Goal: Transaction & Acquisition: Obtain resource

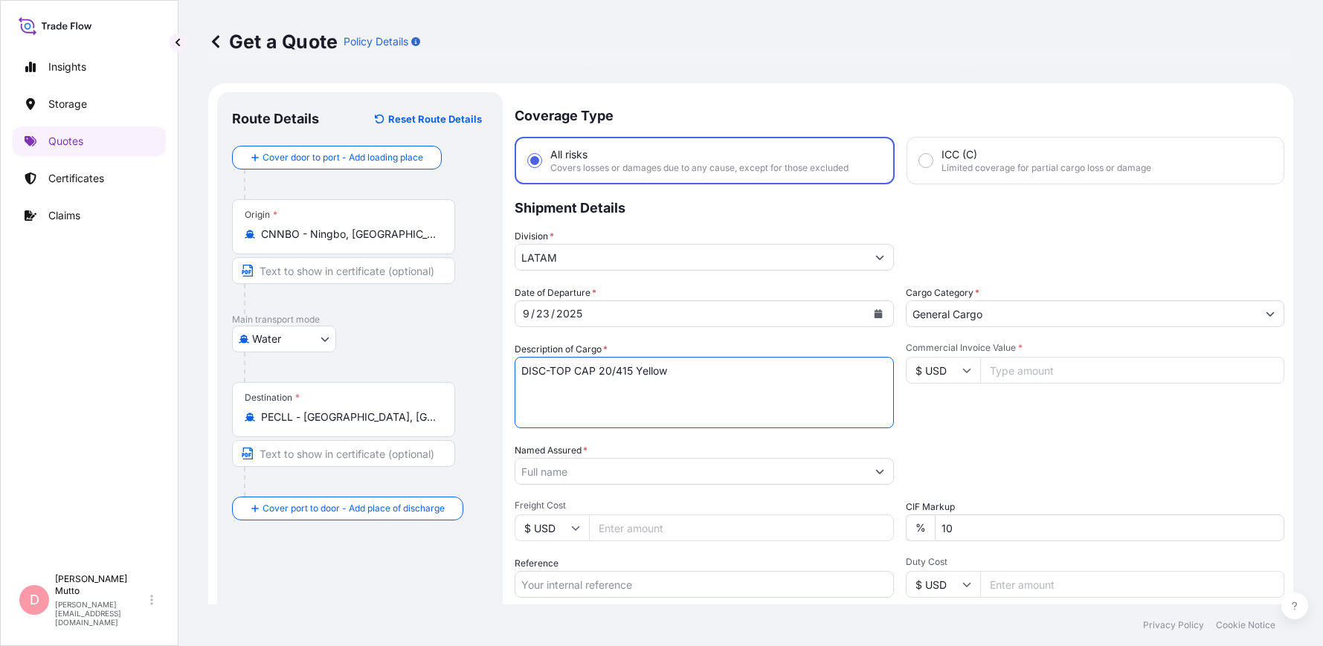
select select "Water"
click at [1097, 357] on input "Commercial Invoice Value *" at bounding box center [1132, 370] width 305 height 27
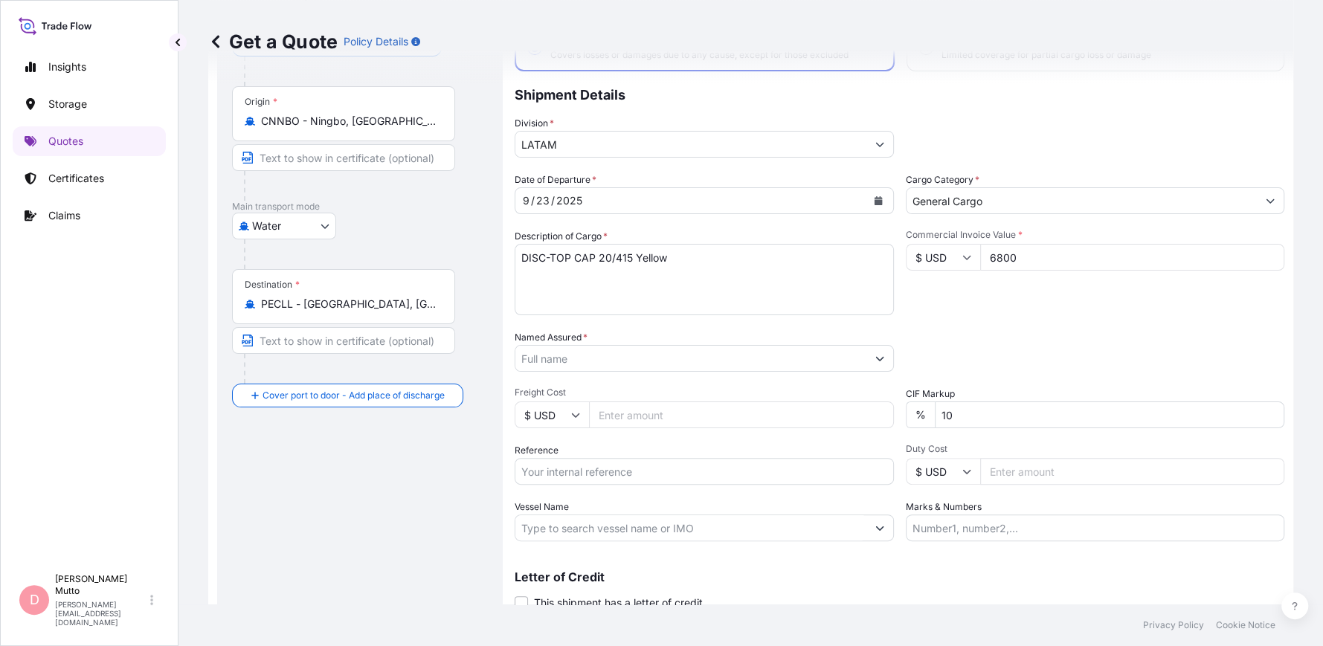
type input "6800"
click at [831, 270] on textarea "DISC-TOP CAP 20/415 Yellow" at bounding box center [703, 279] width 379 height 71
click at [688, 369] on input "Named Assured *" at bounding box center [690, 358] width 351 height 27
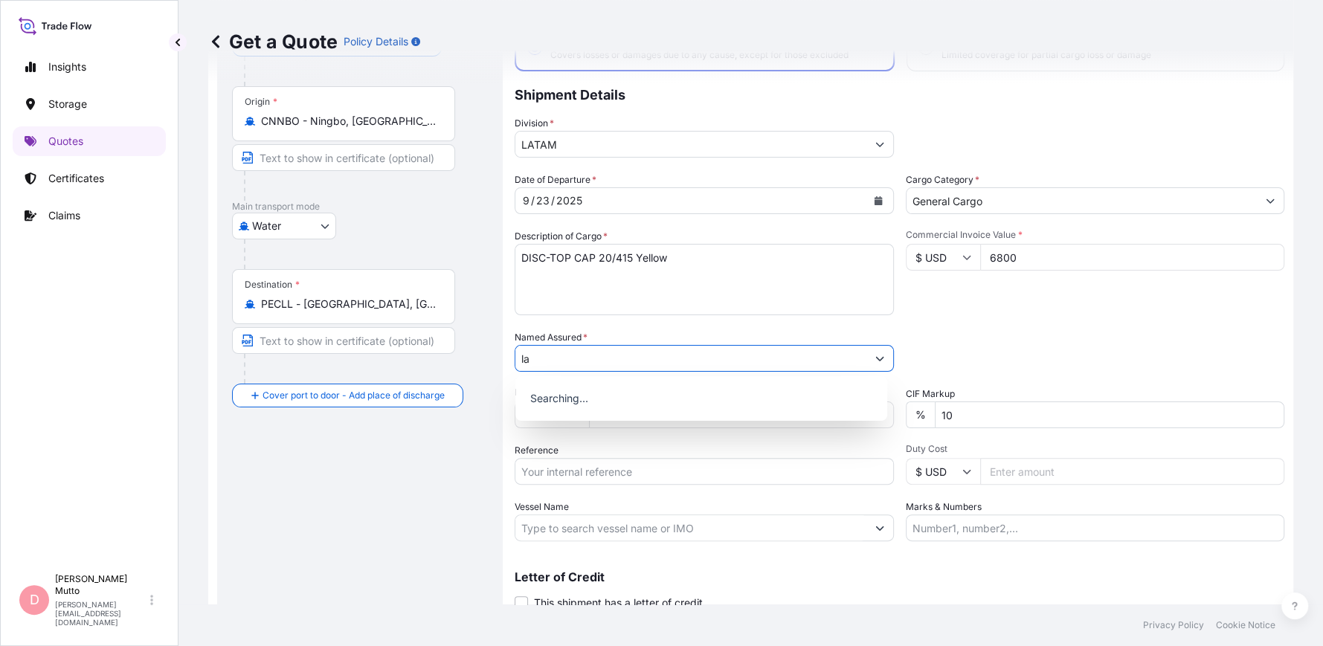
type input "l"
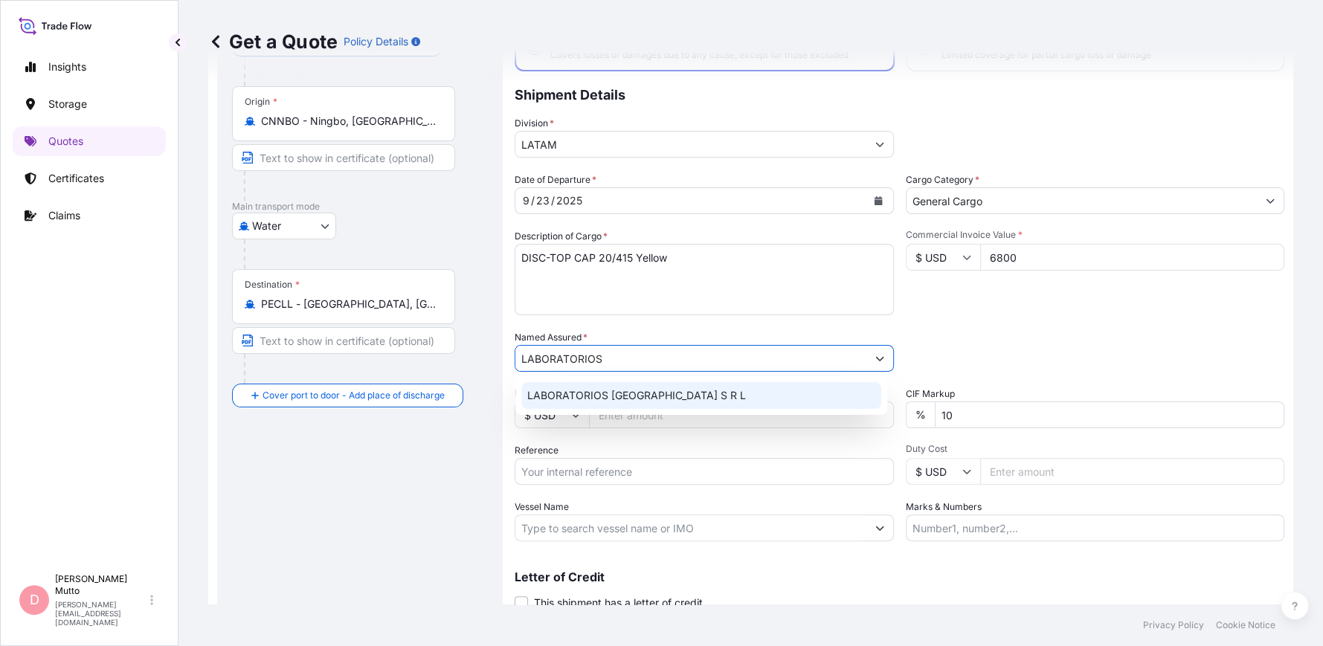
click at [671, 392] on span "LABORATORIOS [GEOGRAPHIC_DATA] S R L" at bounding box center [636, 395] width 219 height 15
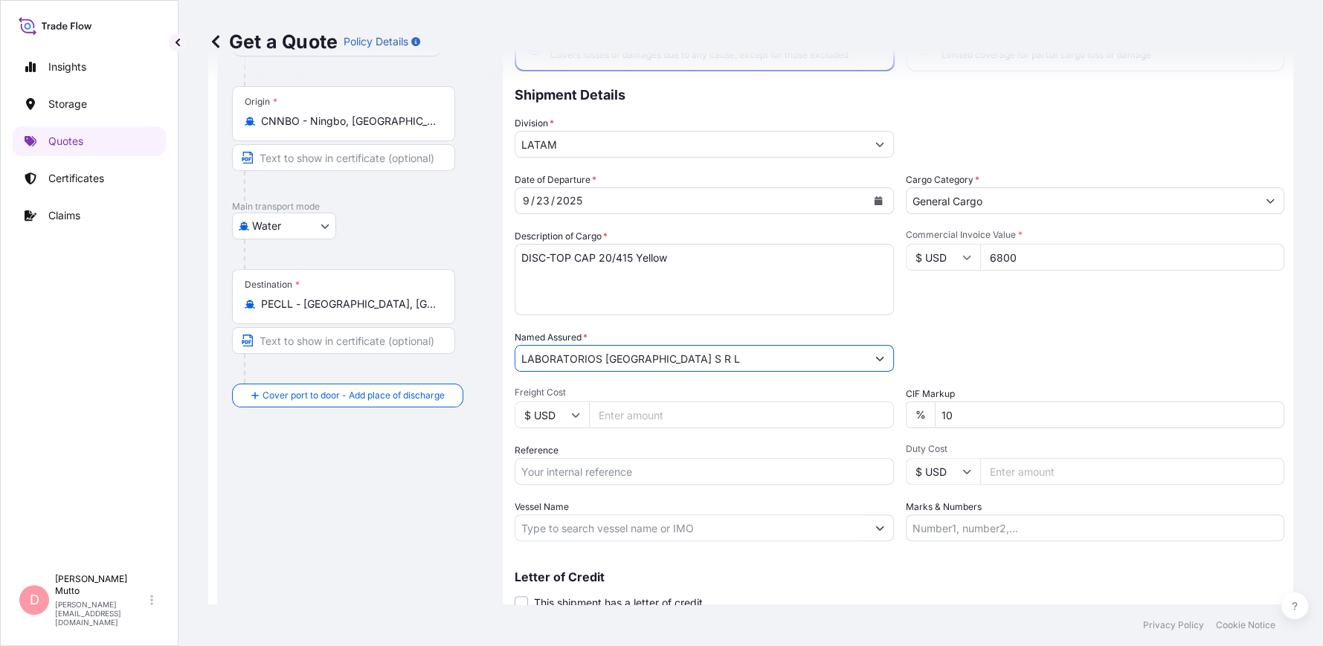
type input "LABORATORIOS [GEOGRAPHIC_DATA] S R L"
click at [633, 424] on input "Freight Cost" at bounding box center [741, 414] width 305 height 27
click at [655, 406] on input "Freight Cost" at bounding box center [741, 414] width 305 height 27
type input "22.80"
click at [948, 414] on input "10" at bounding box center [1109, 414] width 350 height 27
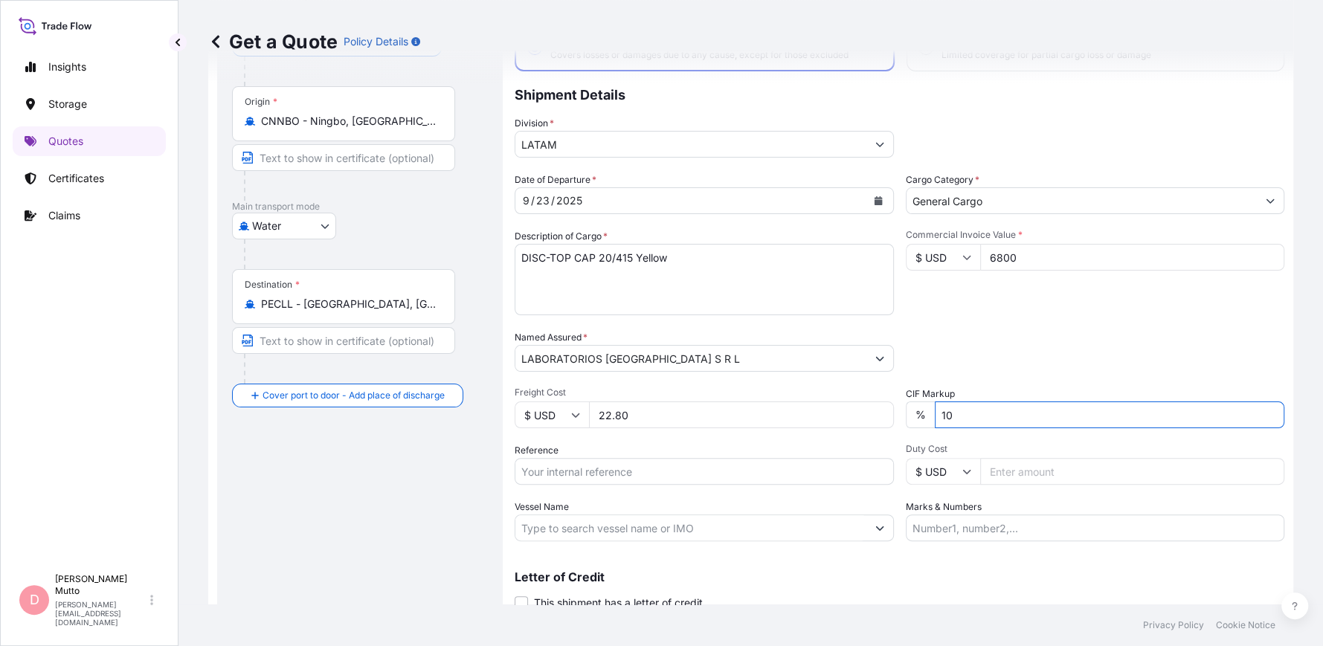
click at [948, 413] on input "10" at bounding box center [1109, 414] width 350 height 27
type input "0"
click at [656, 469] on input "Reference" at bounding box center [703, 471] width 379 height 27
click at [563, 468] on input "Reference" at bounding box center [703, 471] width 379 height 27
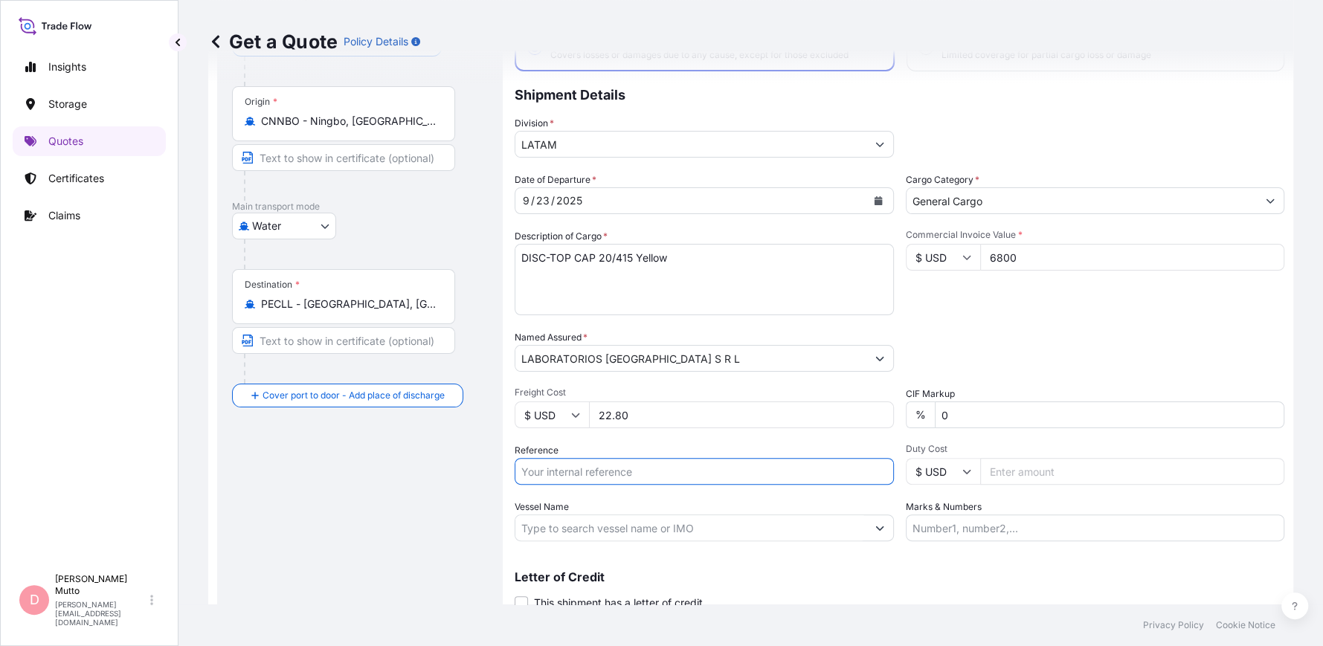
paste input "2025YT0715"
type input "2025YT0715"
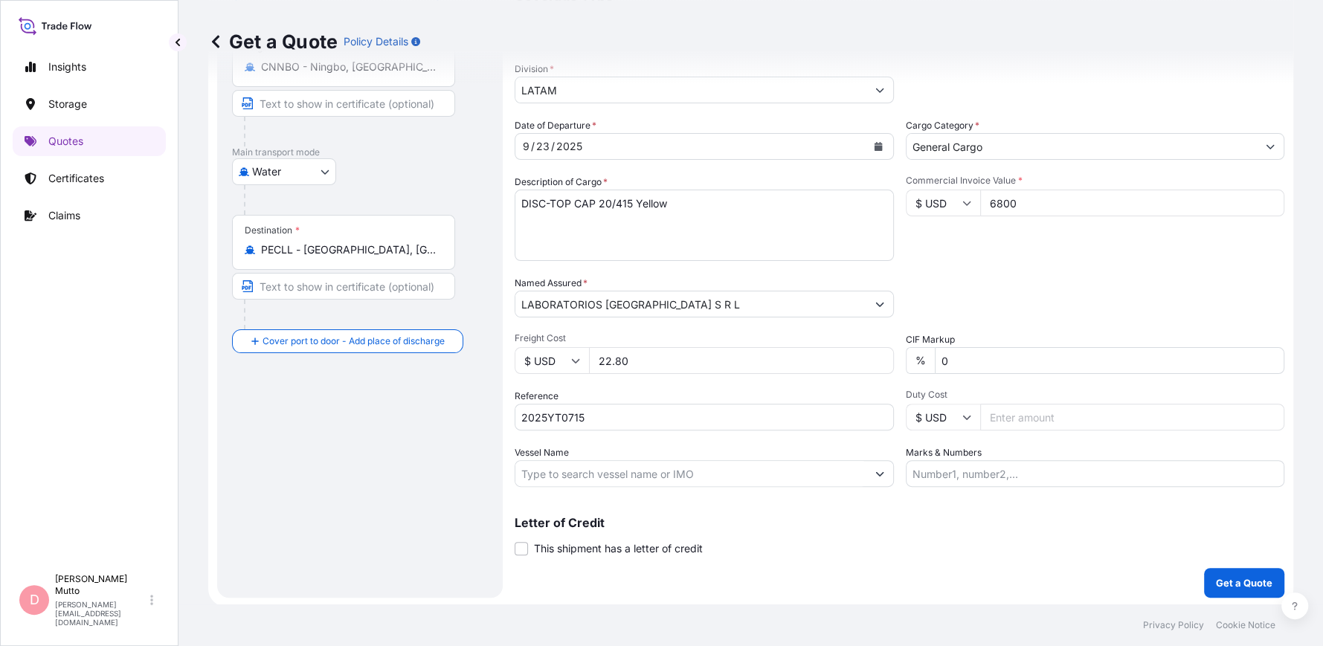
scroll to position [168, 0]
click at [613, 472] on input "Vessel Name" at bounding box center [690, 472] width 351 height 27
click at [711, 480] on input "Vessel Name" at bounding box center [690, 472] width 351 height 27
paste input "(MAERSK [GEOGRAPHIC_DATA]"
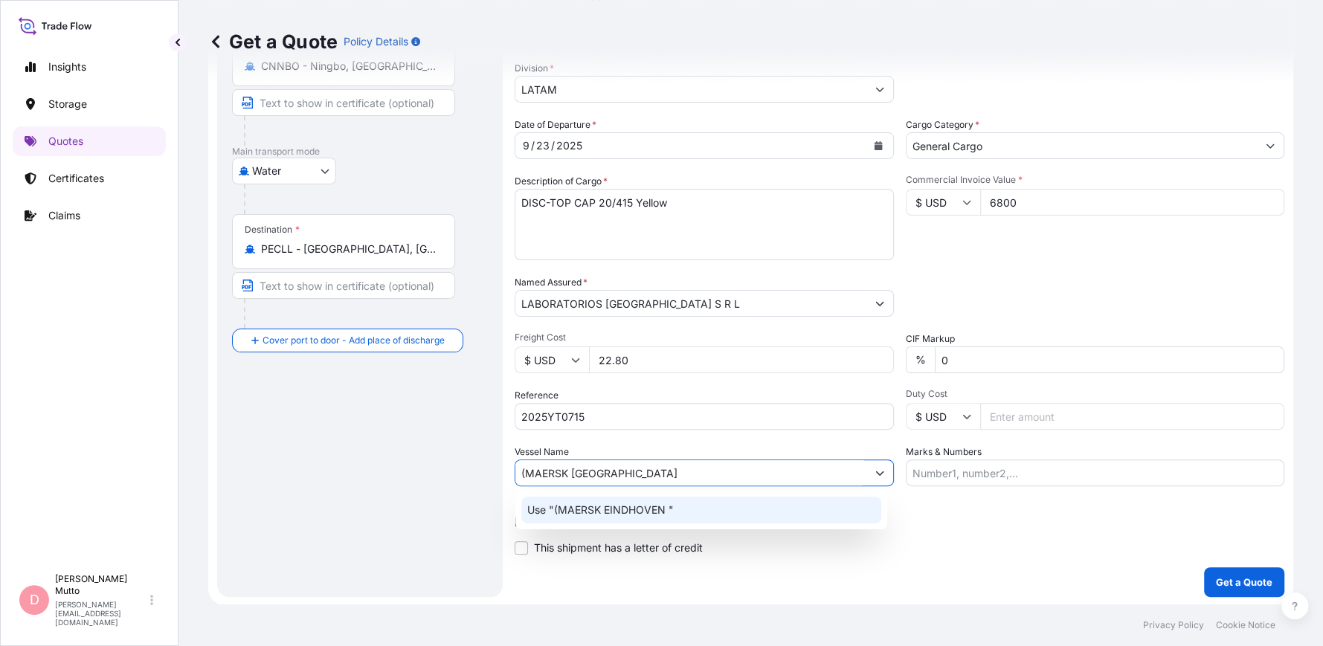
click at [642, 505] on p "Use "(MAERSK EINDHOVEN "" at bounding box center [600, 510] width 146 height 15
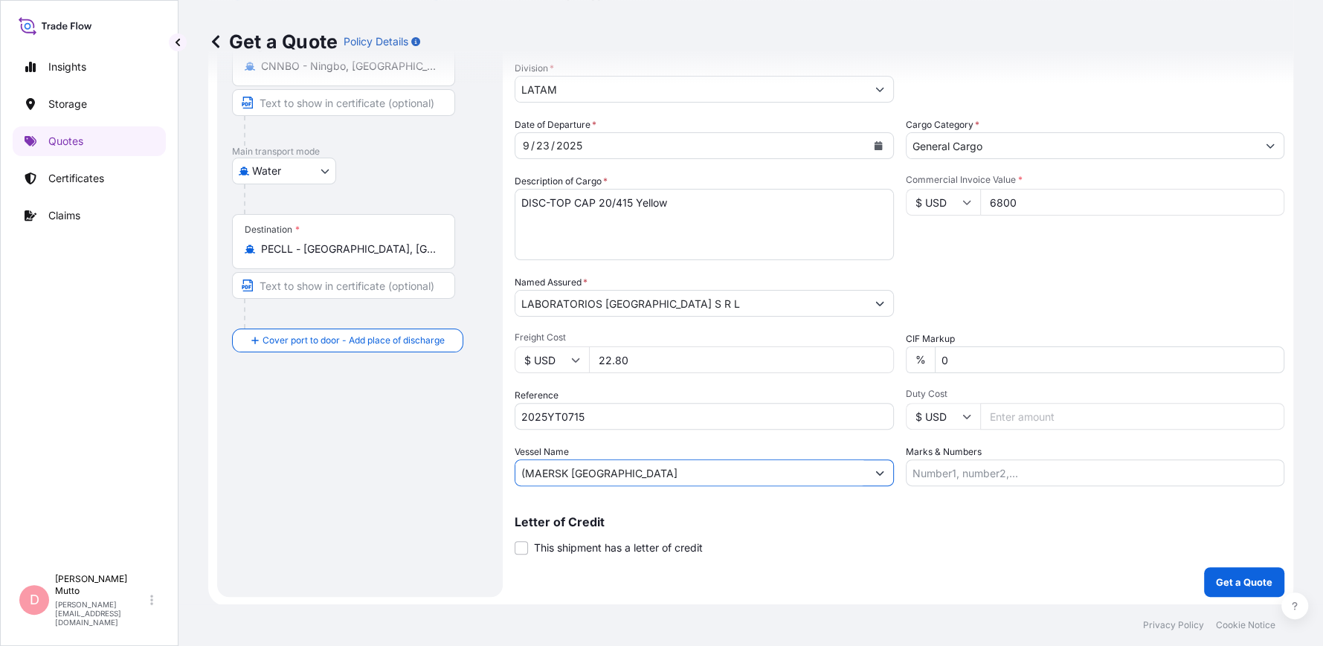
type input "(MAERSK [GEOGRAPHIC_DATA]"
click at [930, 475] on input "Marks & Numbers" at bounding box center [1094, 472] width 379 height 27
click at [1085, 468] on input "Marks & Numbers" at bounding box center [1094, 472] width 379 height 27
type input "PRIMA USD 35 / ZC398"
click at [1223, 576] on p "Get a Quote" at bounding box center [1243, 582] width 56 height 15
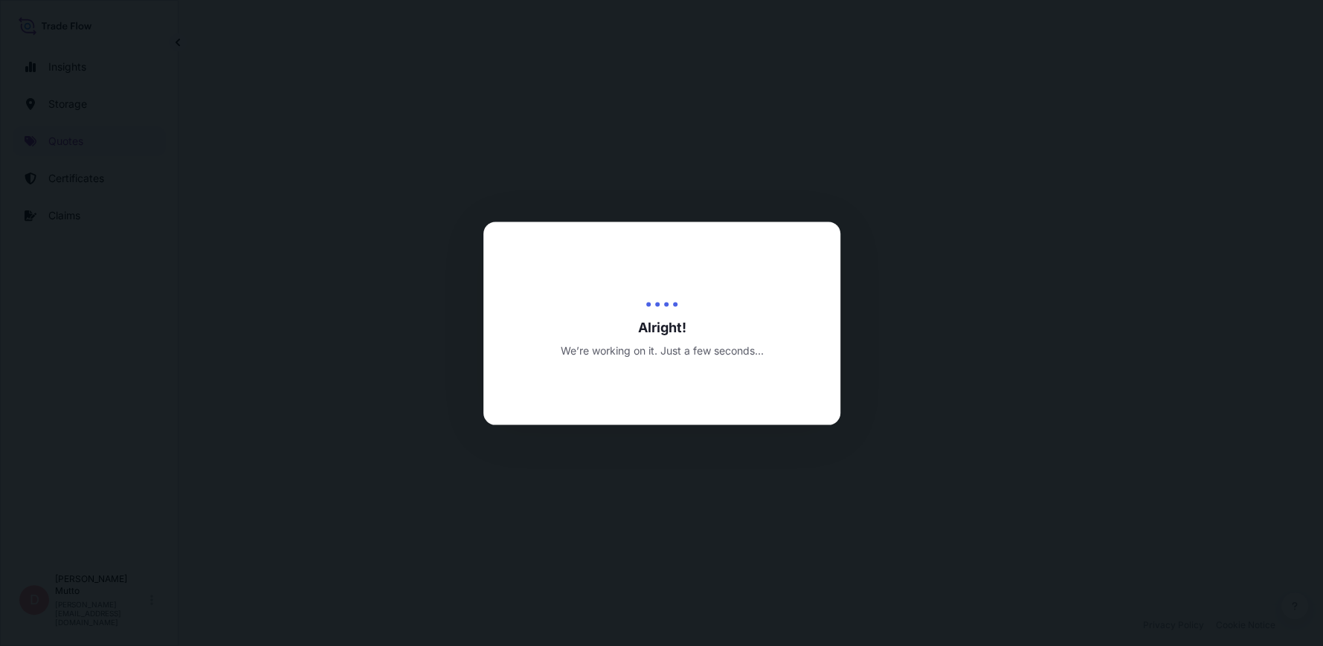
select select "Water"
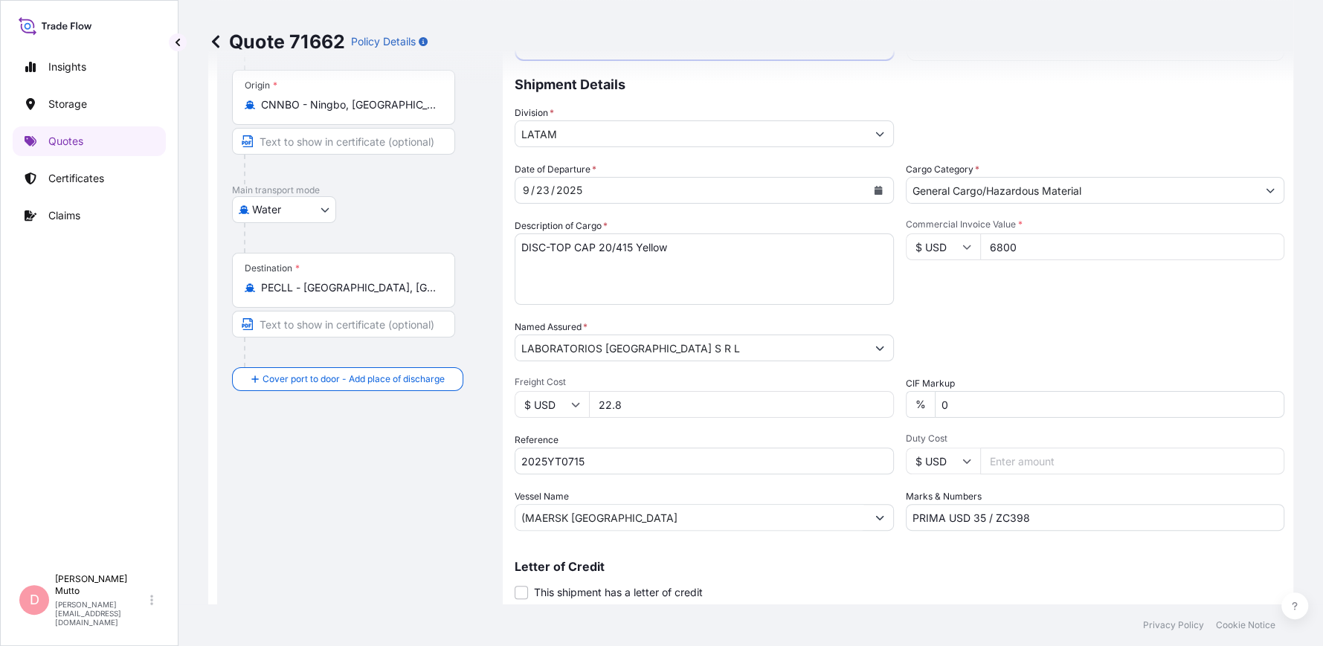
scroll to position [107, 0]
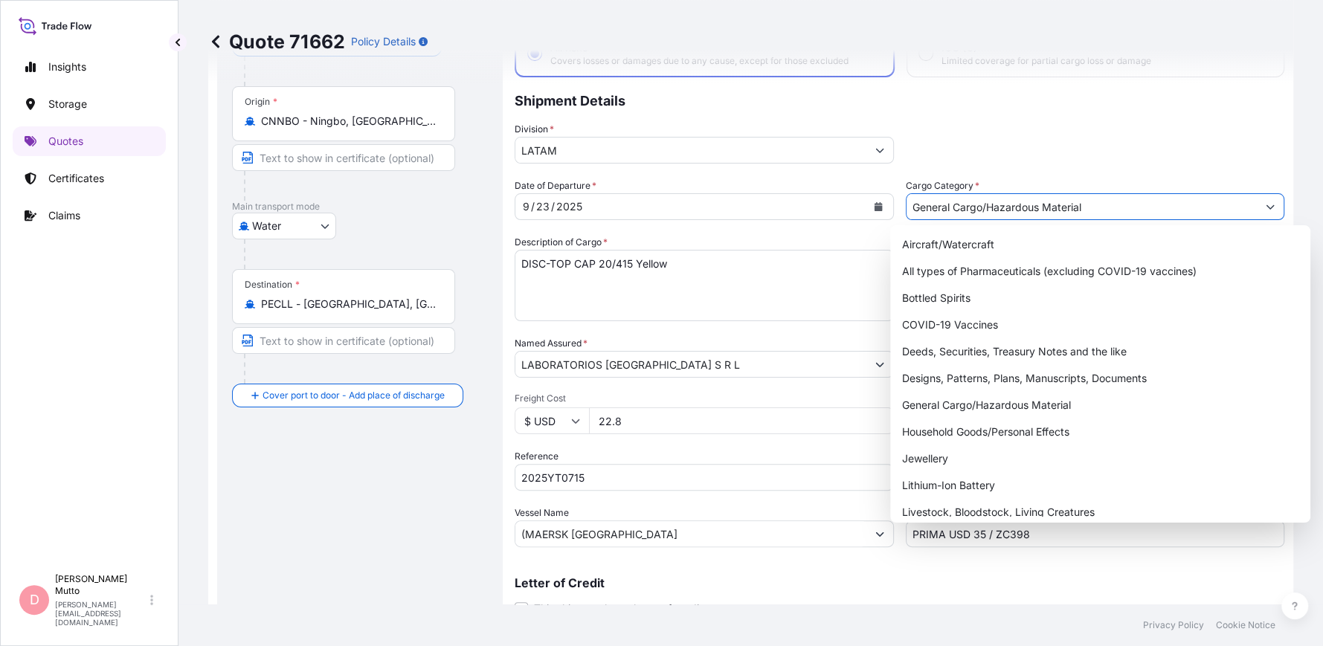
drag, startPoint x: 1091, startPoint y: 212, endPoint x: 986, endPoint y: 210, distance: 105.6
click at [986, 210] on input "General Cargo/Hazardous Material" at bounding box center [1081, 206] width 351 height 27
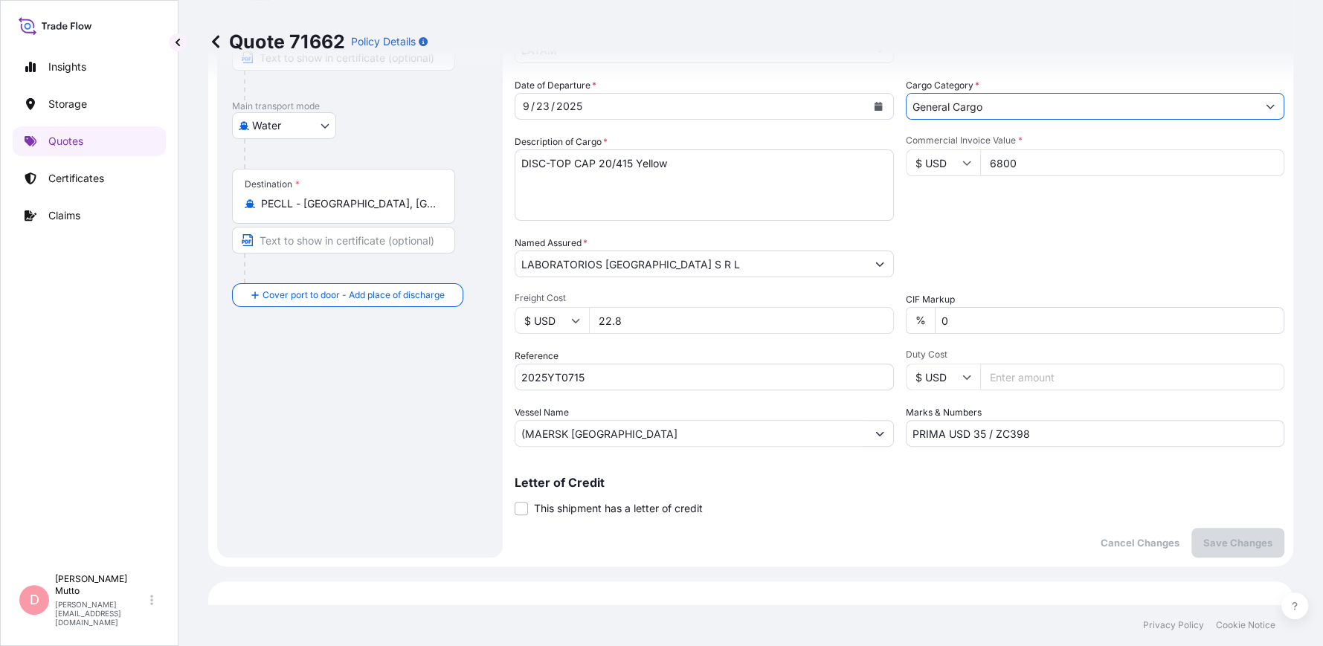
scroll to position [181, 0]
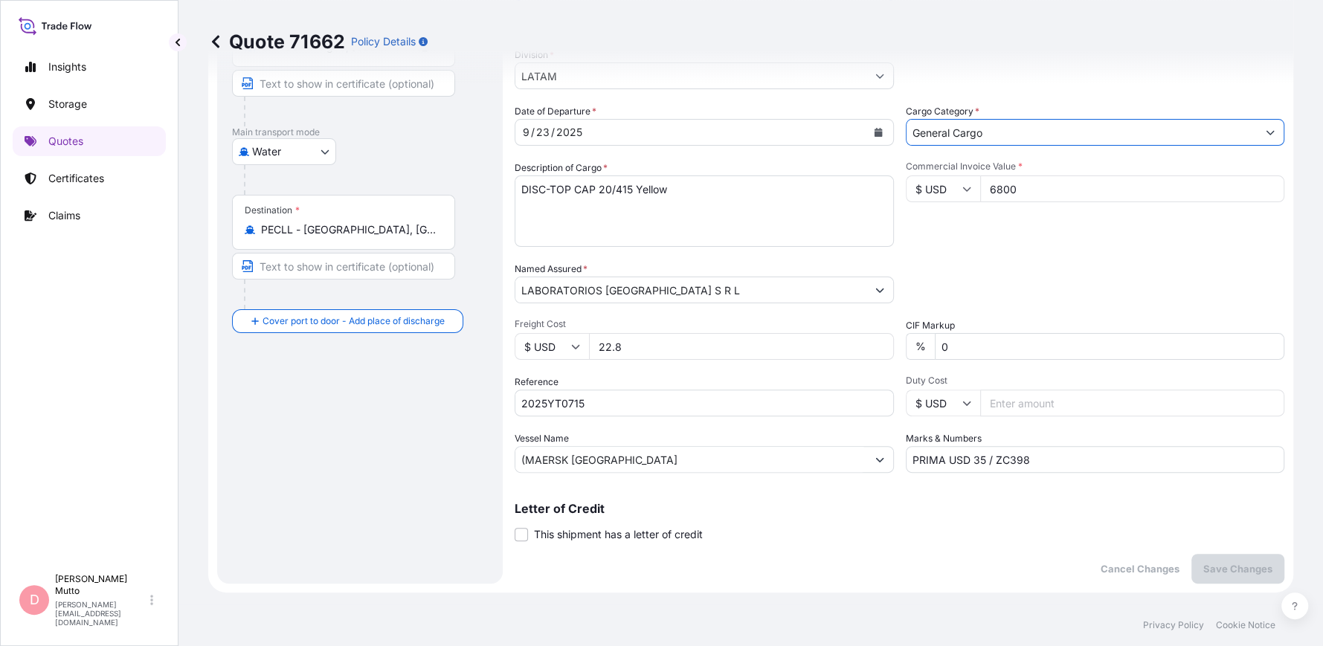
type input "General Cargo"
click at [1045, 185] on input "6800" at bounding box center [1132, 188] width 305 height 27
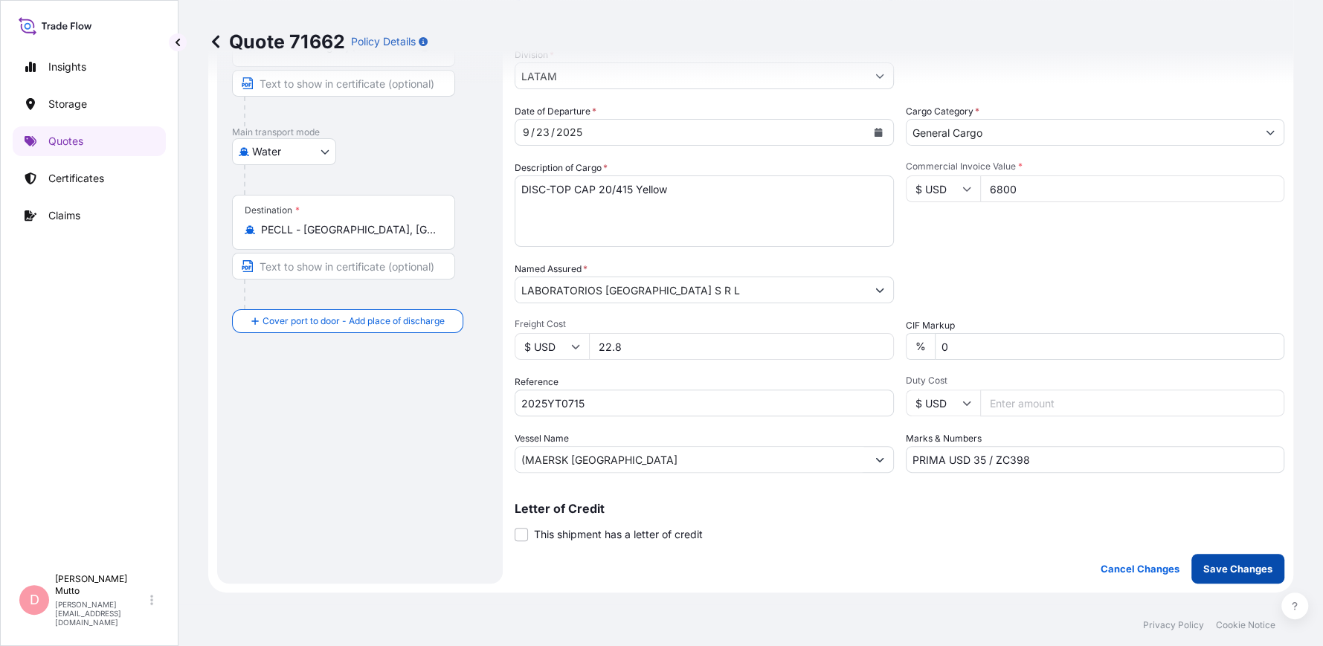
click at [1239, 571] on p "Save Changes" at bounding box center [1237, 568] width 69 height 15
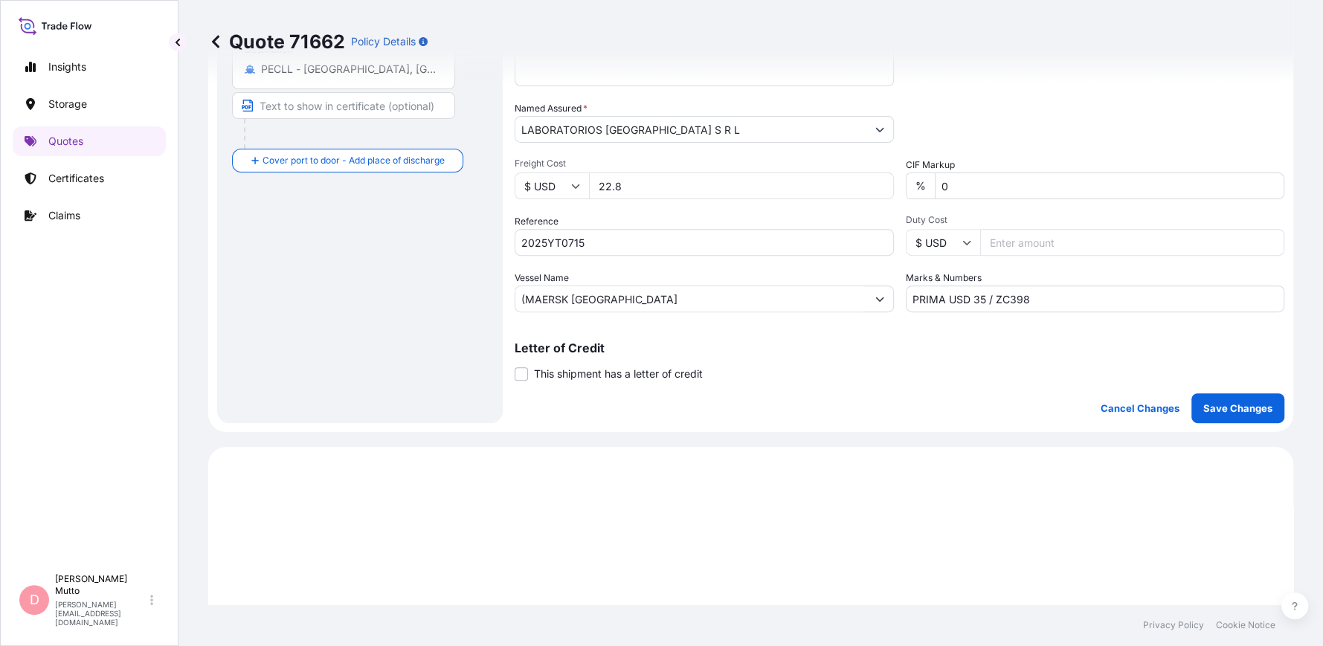
scroll to position [45, 0]
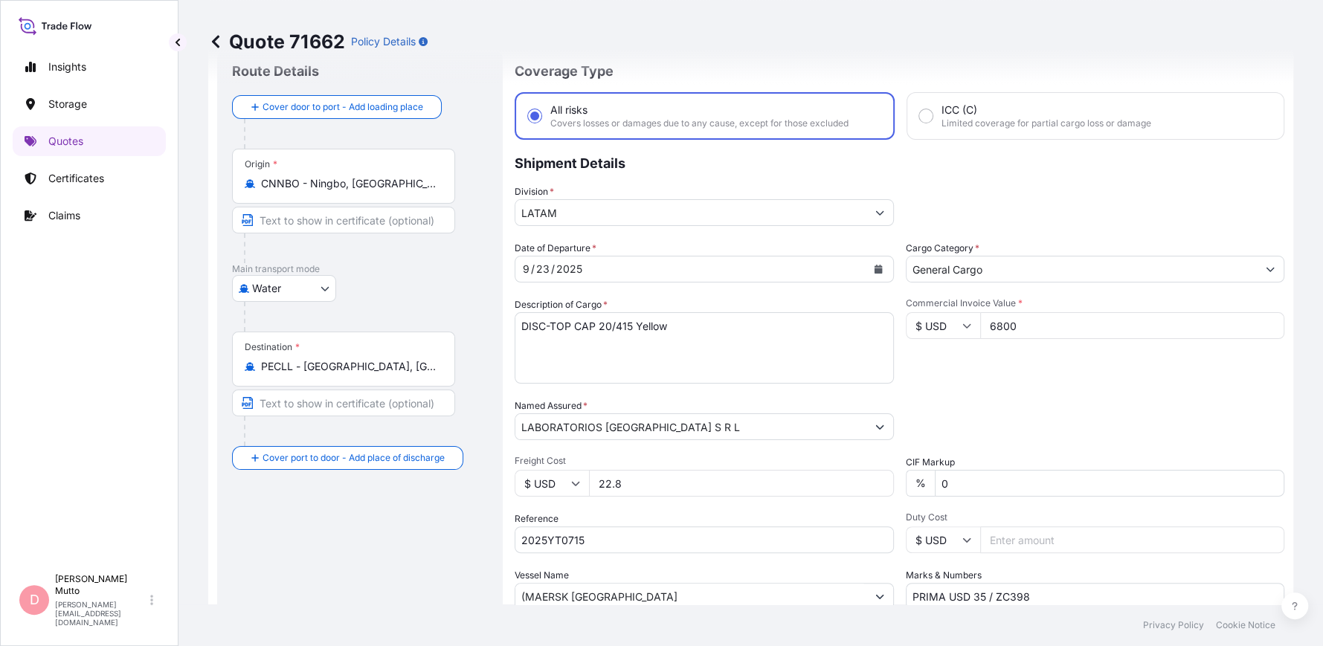
select select "Water"
click at [1256, 272] on button "Show suggestions" at bounding box center [1269, 269] width 27 height 27
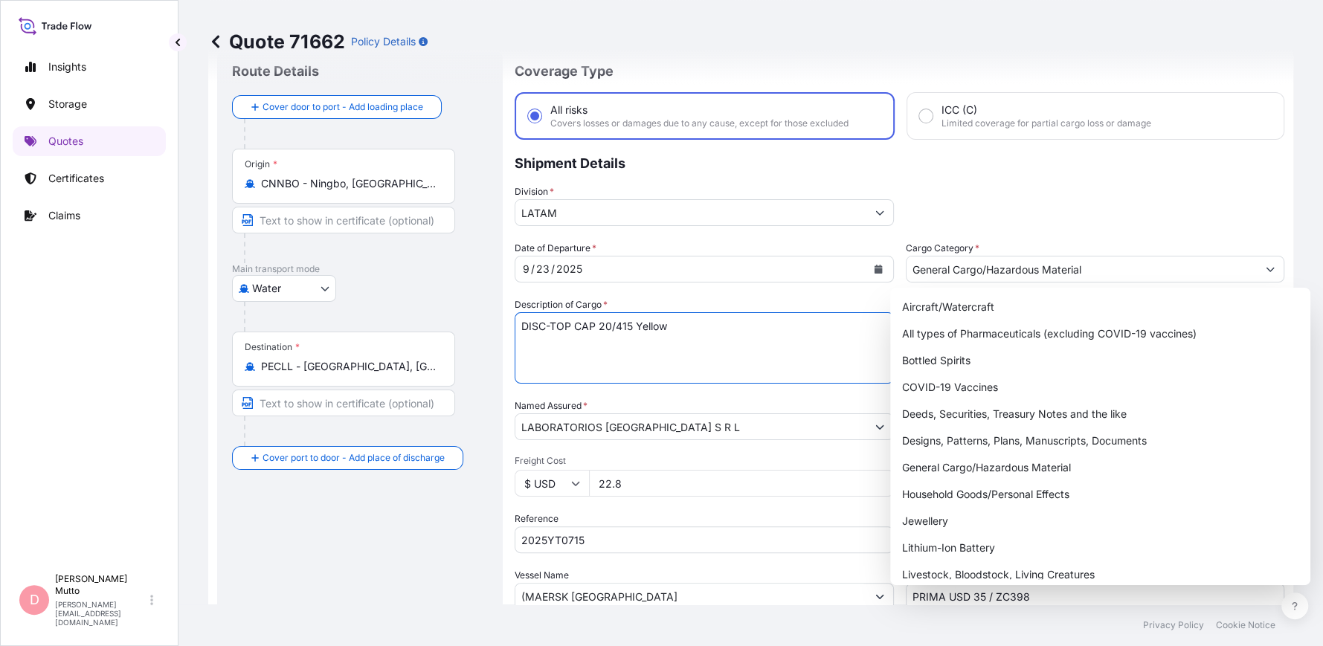
drag, startPoint x: 679, startPoint y: 342, endPoint x: 669, endPoint y: 332, distance: 13.7
click at [671, 335] on textarea "DISC-TOP CAP 20/415 Yellow" at bounding box center [703, 347] width 379 height 71
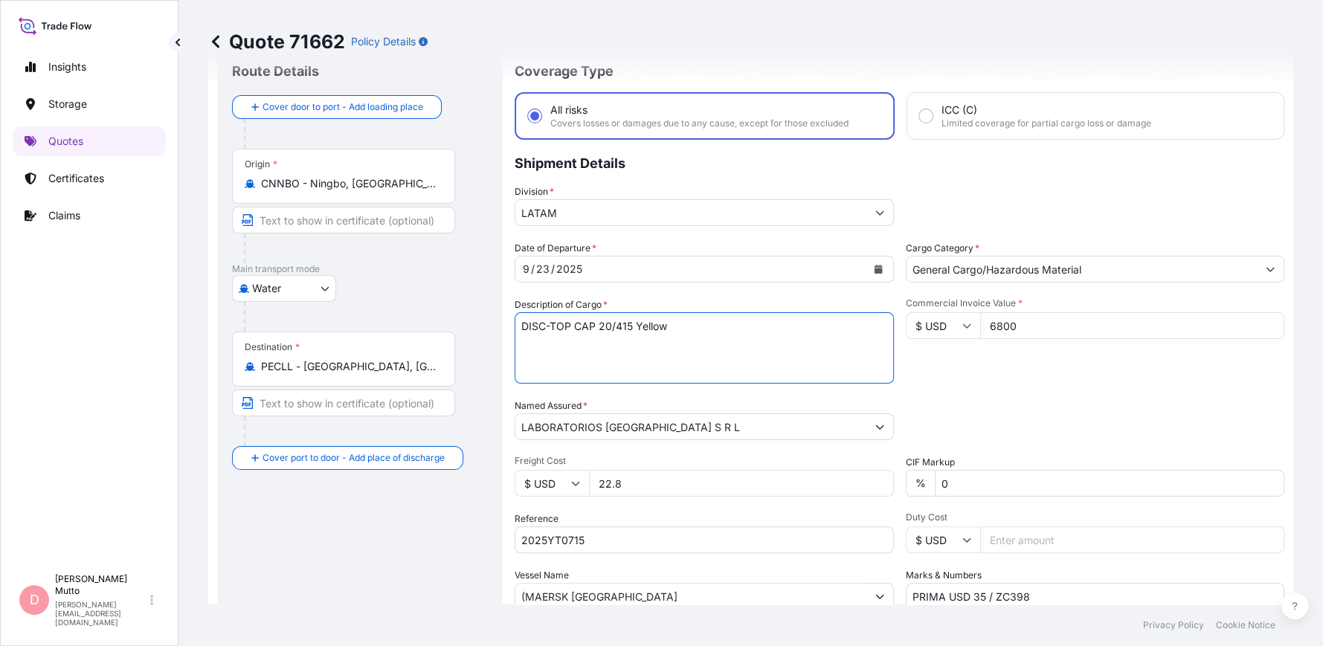
click at [664, 334] on textarea "DISC-TOP CAP 20/415 Yellow" at bounding box center [703, 347] width 379 height 71
drag, startPoint x: 680, startPoint y: 320, endPoint x: 427, endPoint y: 320, distance: 252.8
click at [427, 320] on form "Route Details Cover door to port - Add loading place Place of loading Road / [G…" at bounding box center [750, 384] width 1085 height 691
click at [1134, 264] on input "General Cargo/Hazardous Material" at bounding box center [1081, 269] width 351 height 27
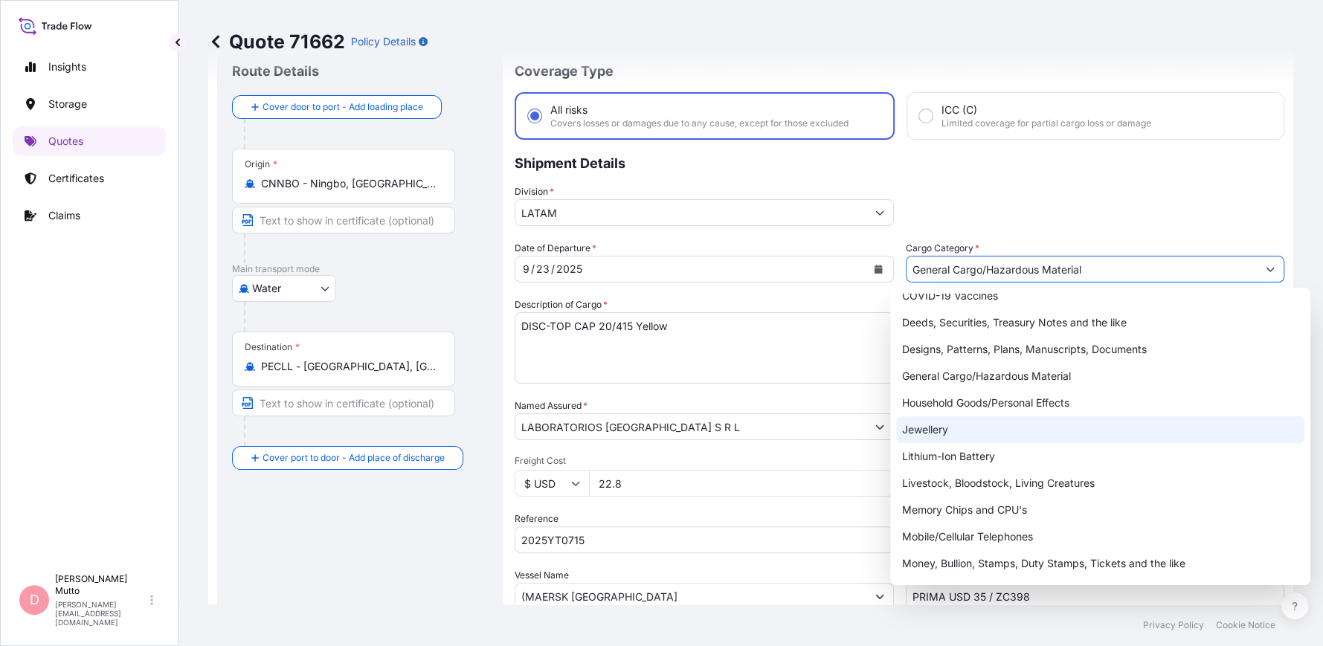
scroll to position [0, 0]
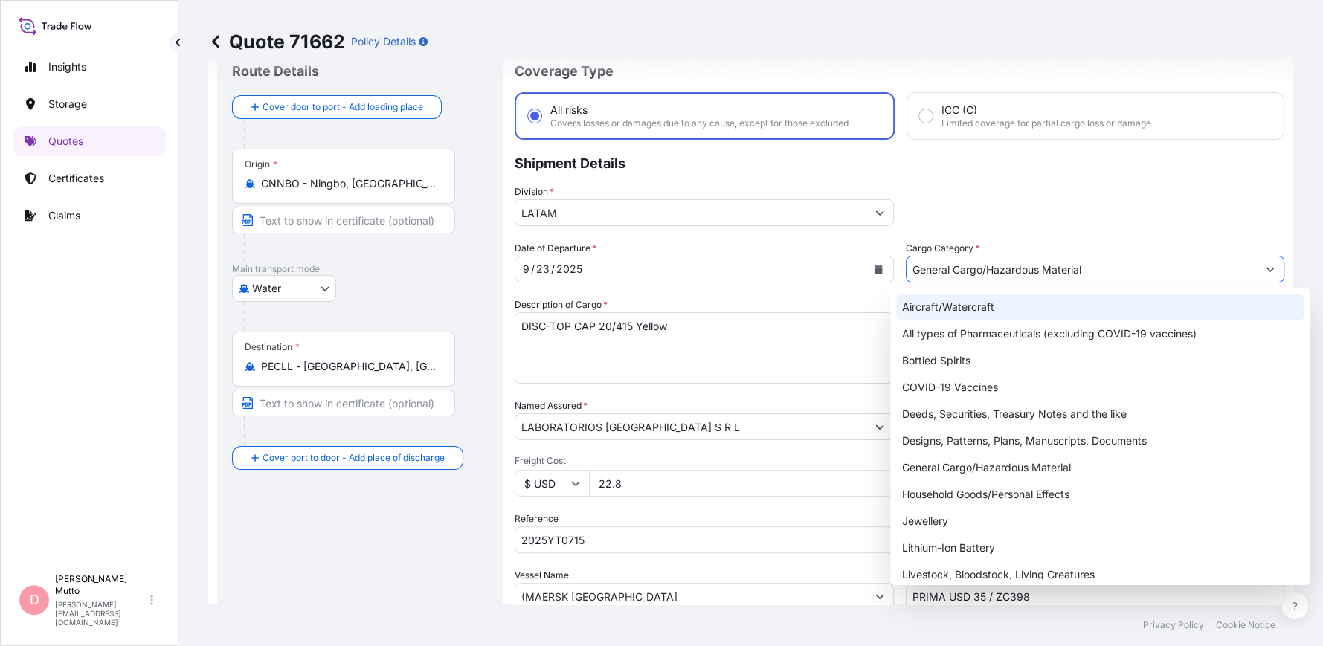
click at [1088, 168] on p "Shipment Details" at bounding box center [898, 162] width 769 height 45
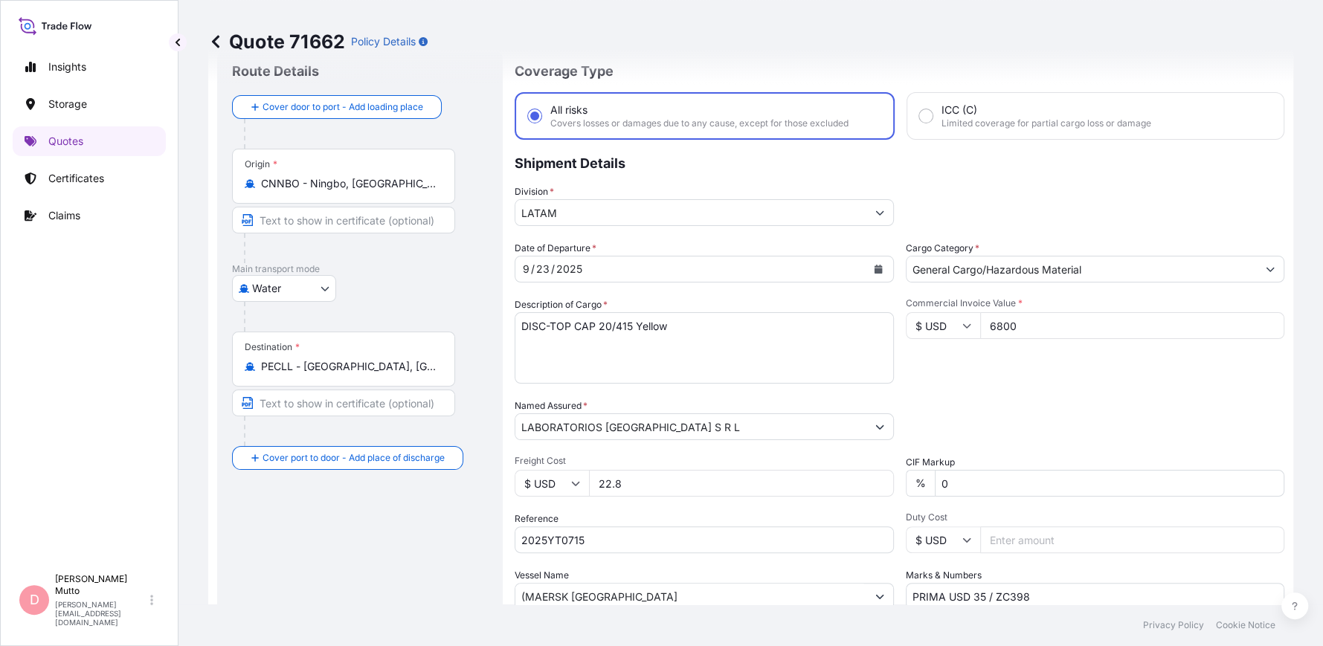
click at [1079, 259] on input "General Cargo/Hazardous Material" at bounding box center [1081, 269] width 351 height 27
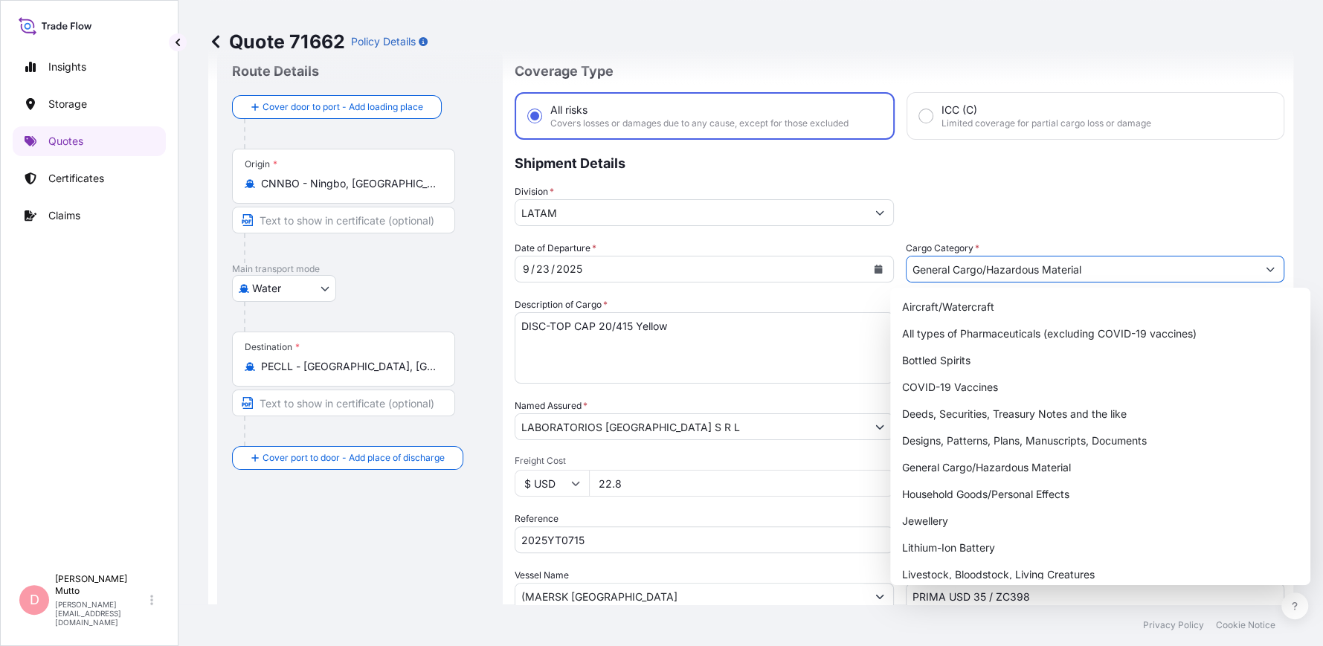
click at [1079, 259] on input "General Cargo/Hazardous Material" at bounding box center [1081, 269] width 351 height 27
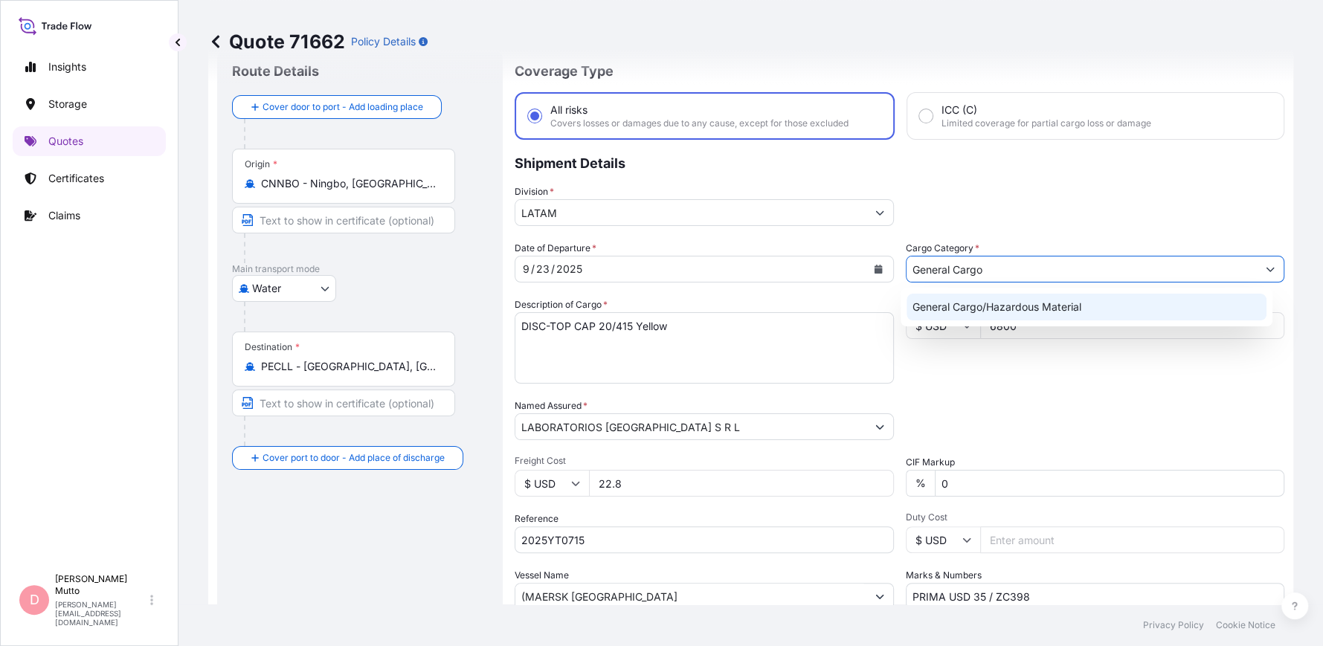
type input "General Cargo"
click at [1110, 414] on div "Packing Category Type to search a container mode Please select a primary mode o…" at bounding box center [1094, 419] width 379 height 42
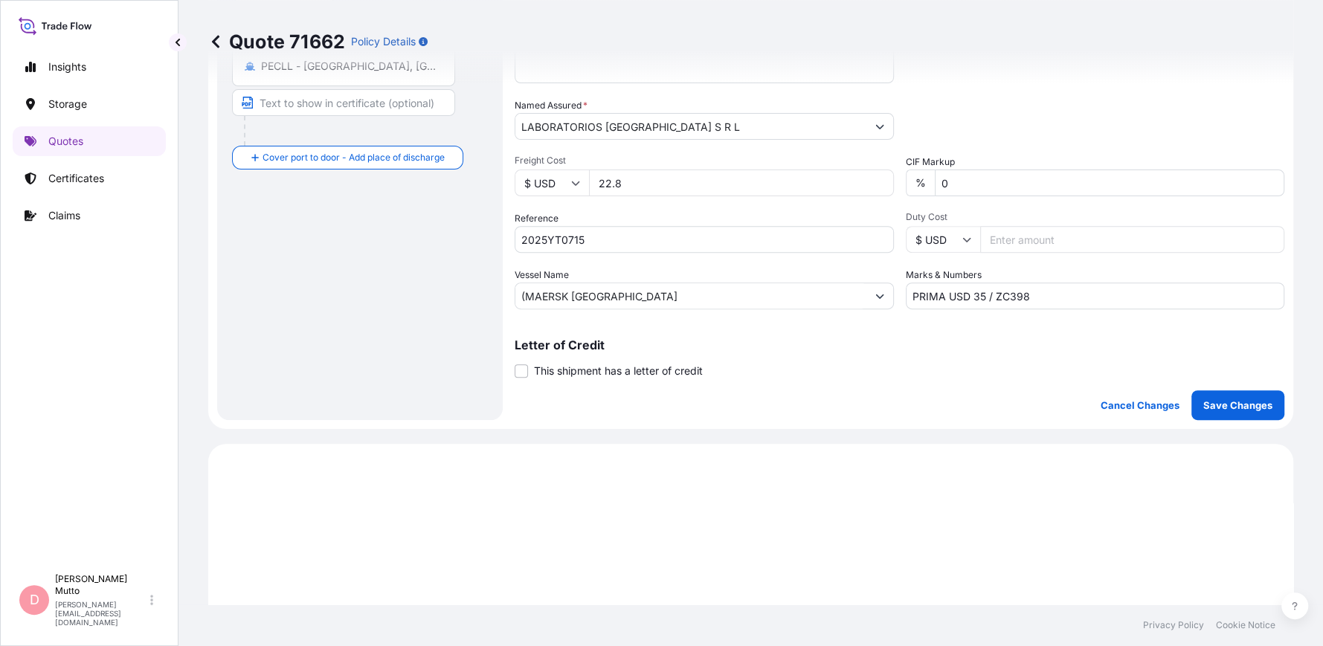
scroll to position [372, 0]
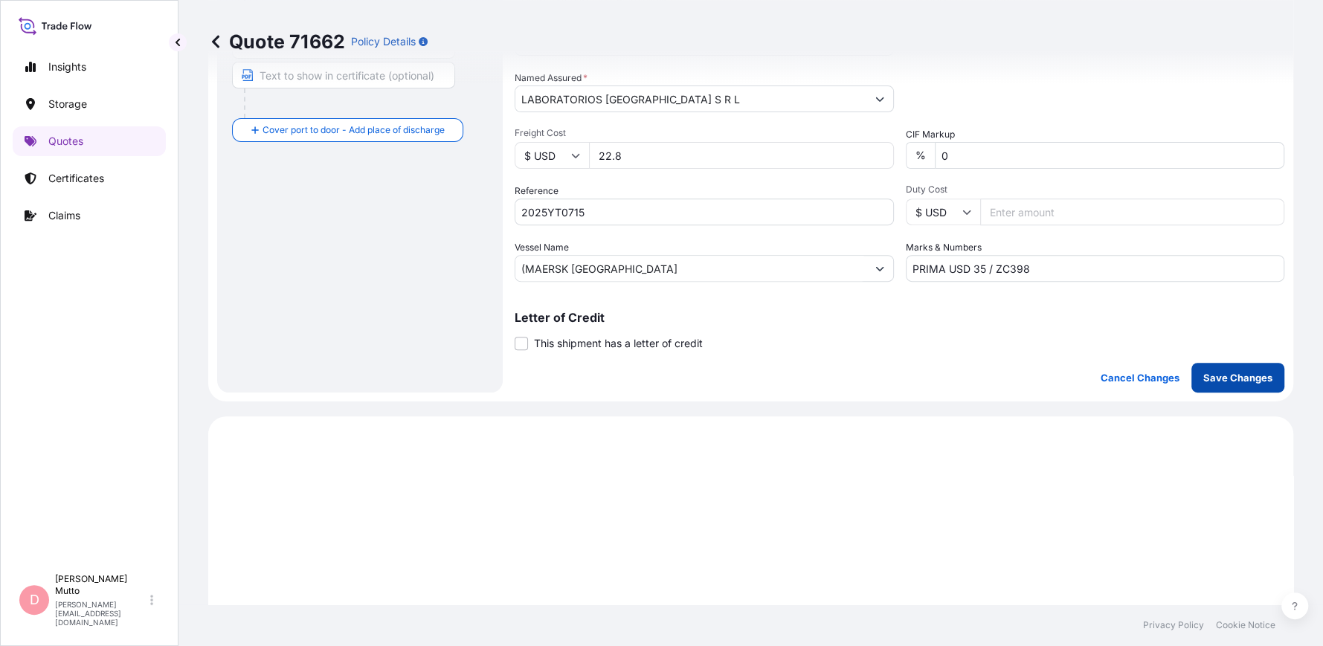
click at [1203, 373] on p "Save Changes" at bounding box center [1237, 377] width 69 height 15
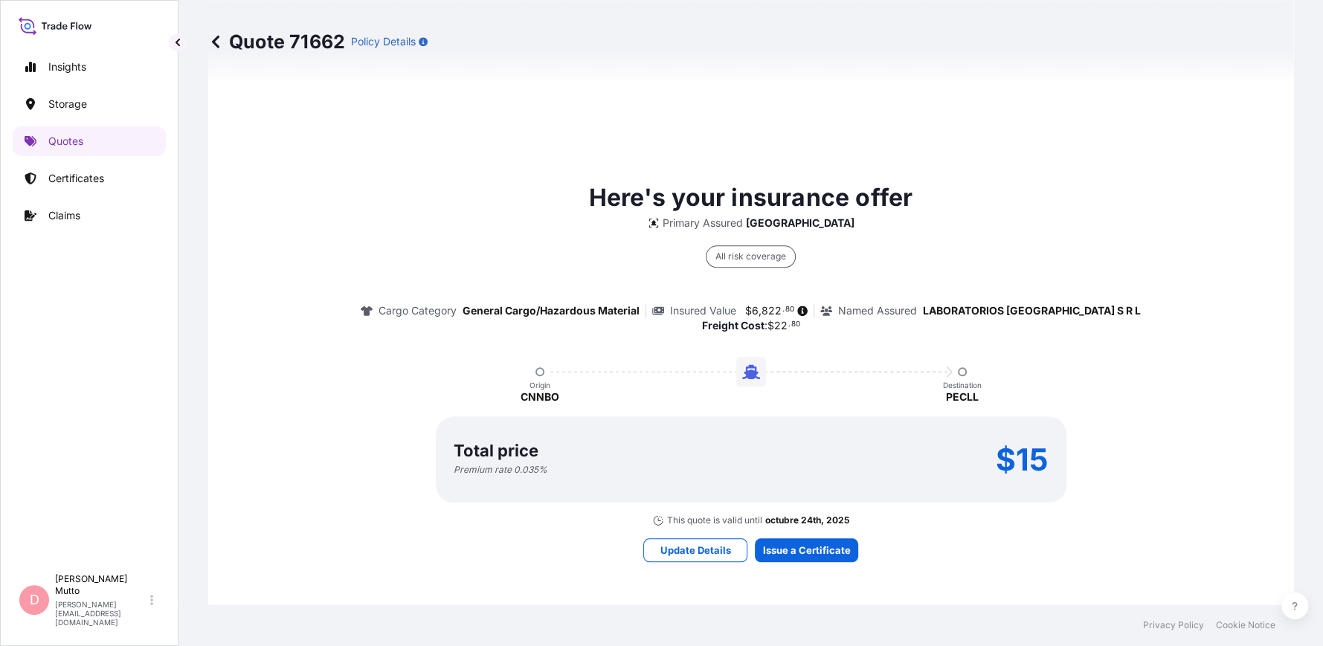
select select "Water"
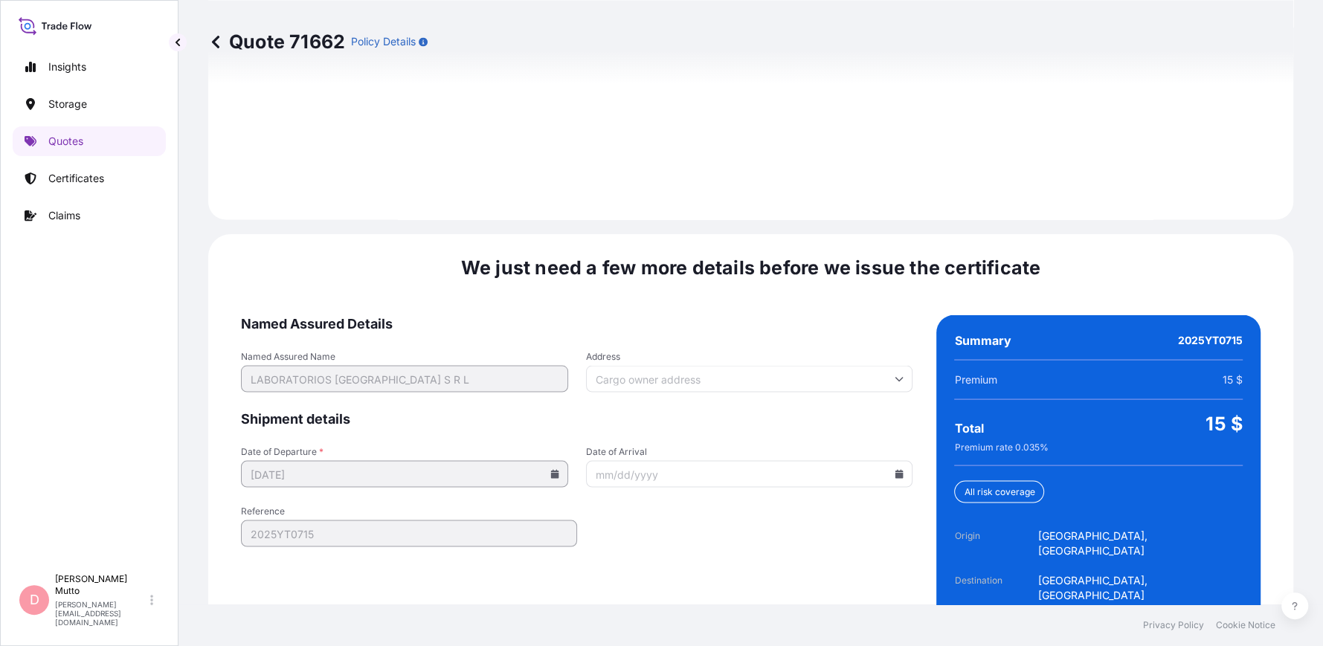
scroll to position [2169, 0]
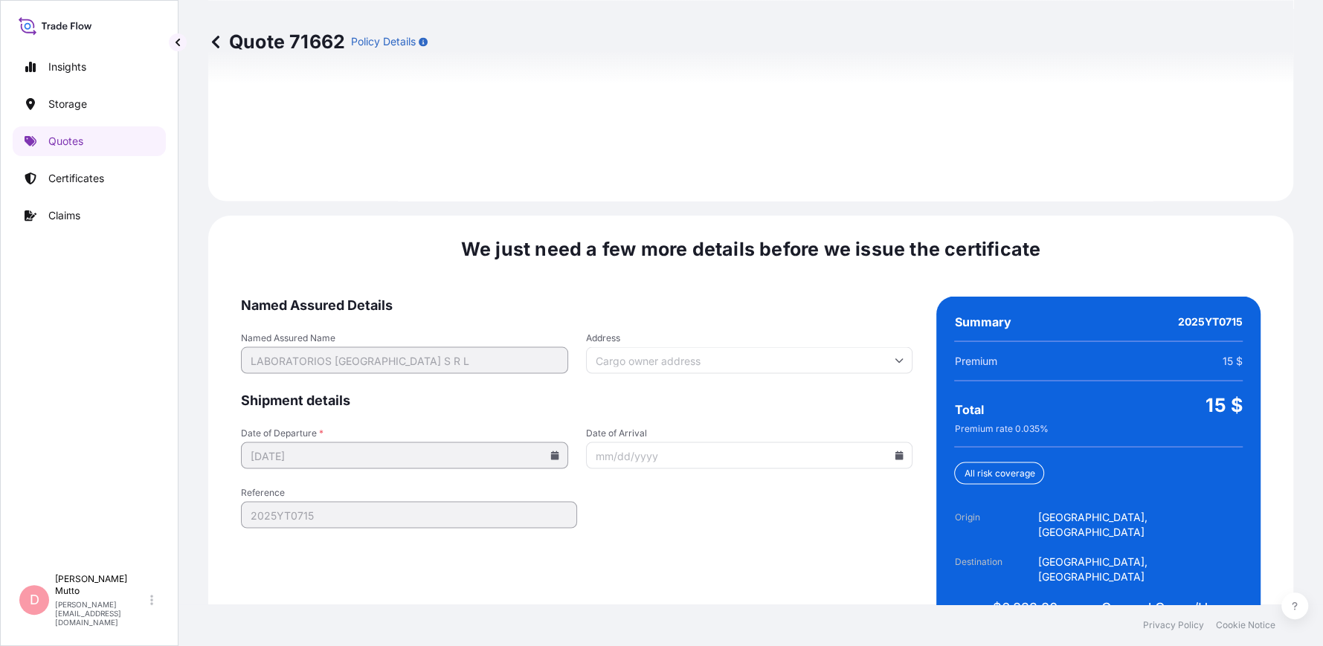
click at [742, 442] on input "Date of Arrival" at bounding box center [749, 455] width 327 height 27
click at [644, 442] on input "Date of Arrival" at bounding box center [749, 455] width 327 height 27
click at [895, 451] on icon at bounding box center [899, 455] width 8 height 9
click at [849, 167] on button at bounding box center [845, 173] width 24 height 24
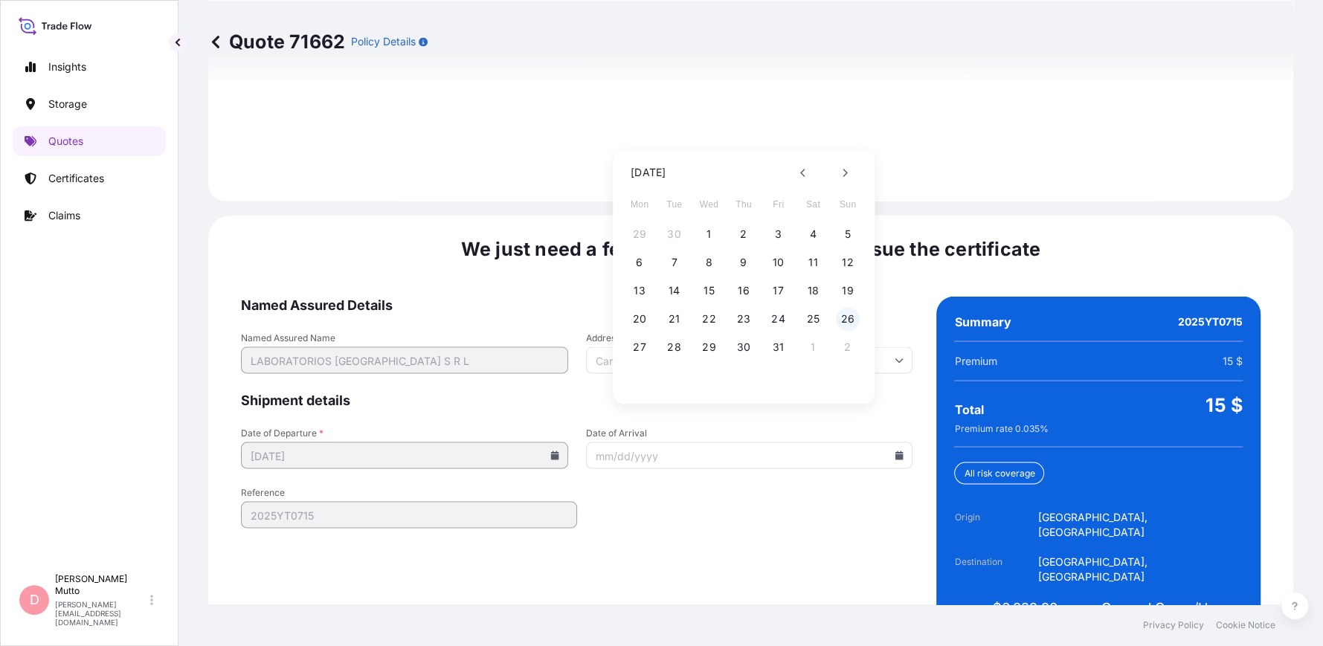
click at [851, 320] on button "26" at bounding box center [848, 319] width 24 height 24
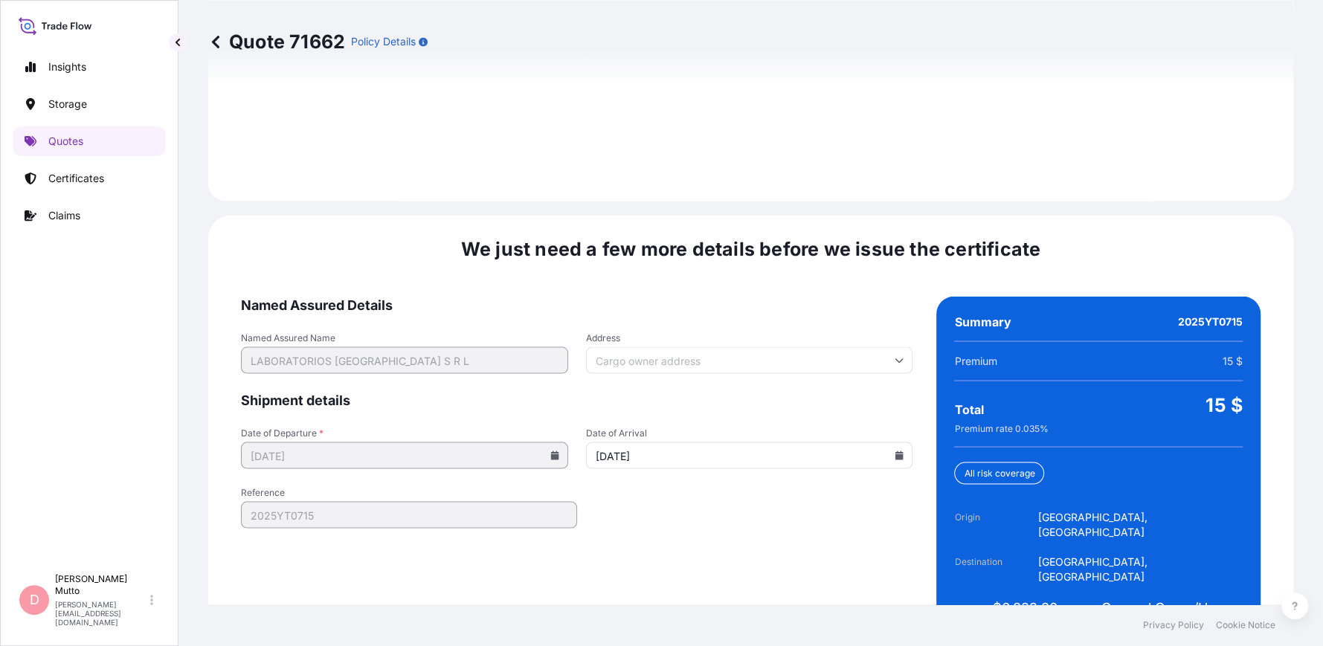
type input "[DATE]"
click at [697, 483] on form "Named Assured Details Named Assured Name LABORATORIOS PORTUGAL S R L Address Sh…" at bounding box center [576, 471] width 671 height 350
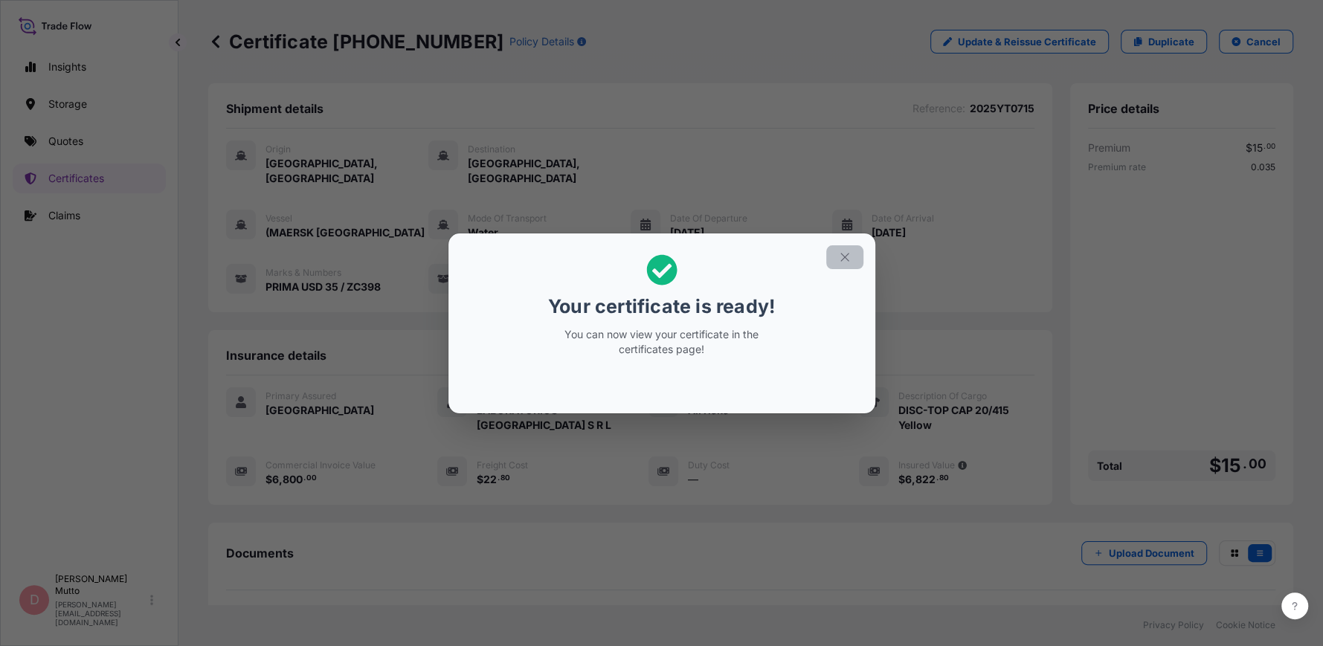
click at [851, 257] on button "button" at bounding box center [844, 257] width 37 height 24
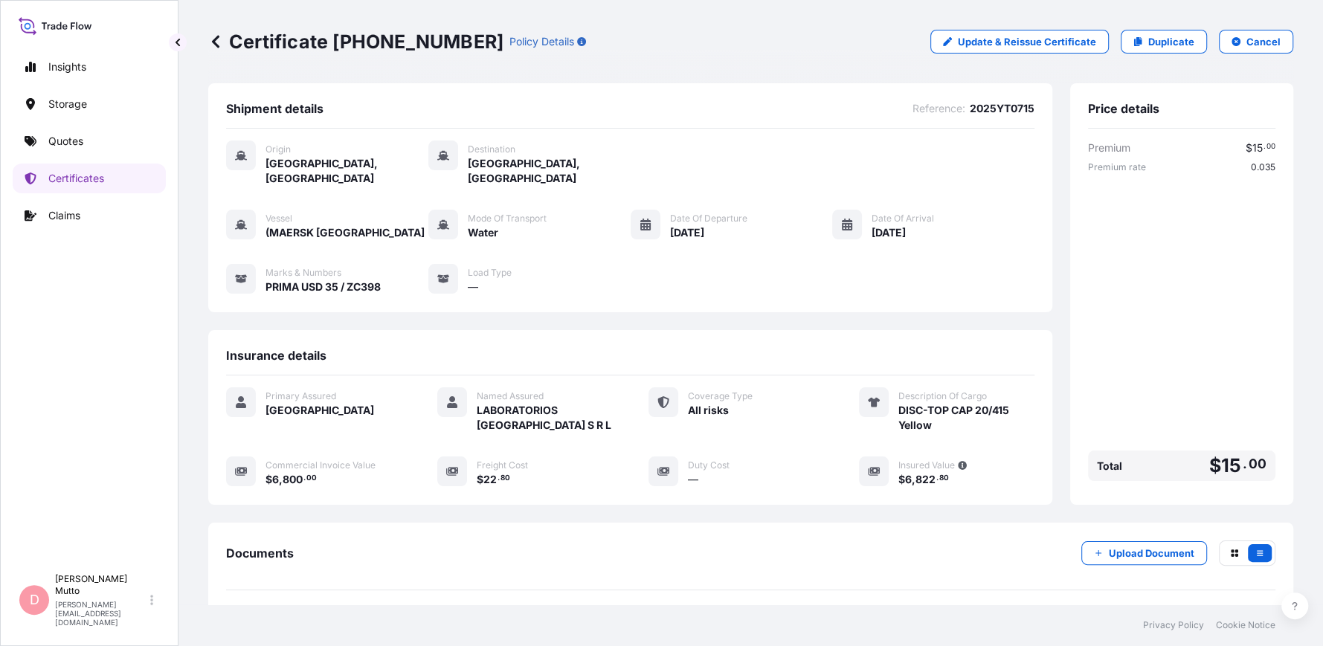
scroll to position [133, 0]
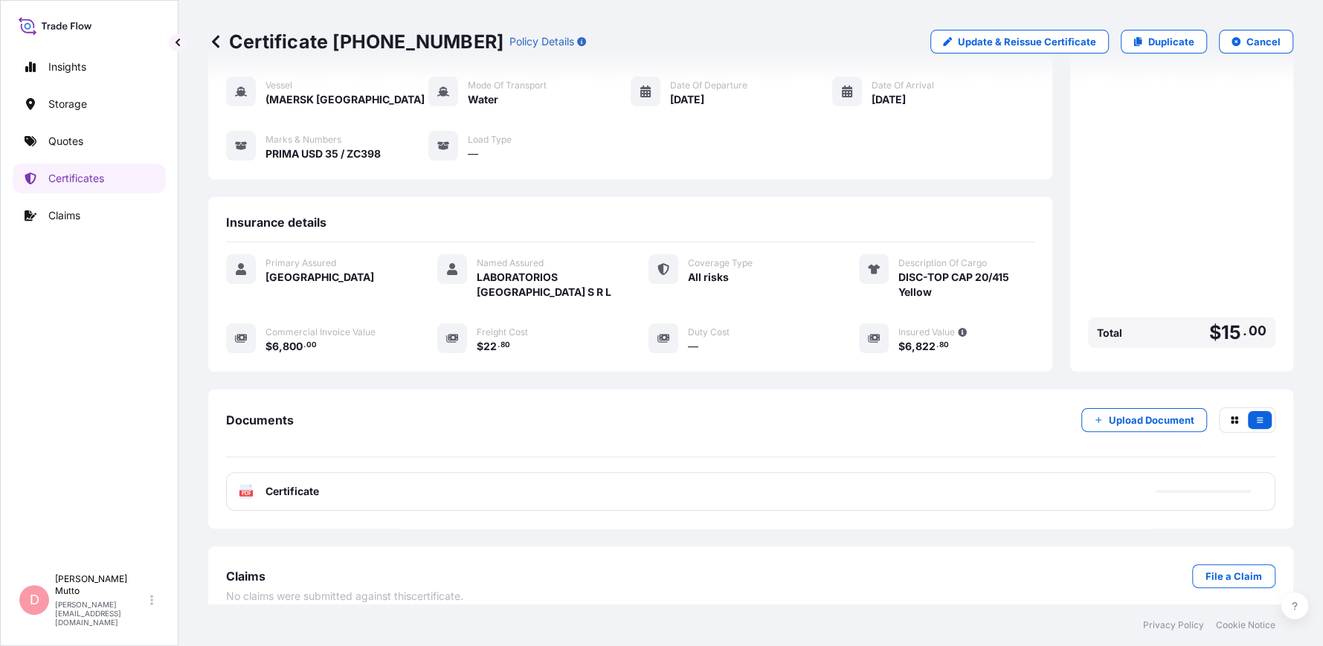
click at [734, 474] on div "PDF Certificate" at bounding box center [750, 491] width 1049 height 39
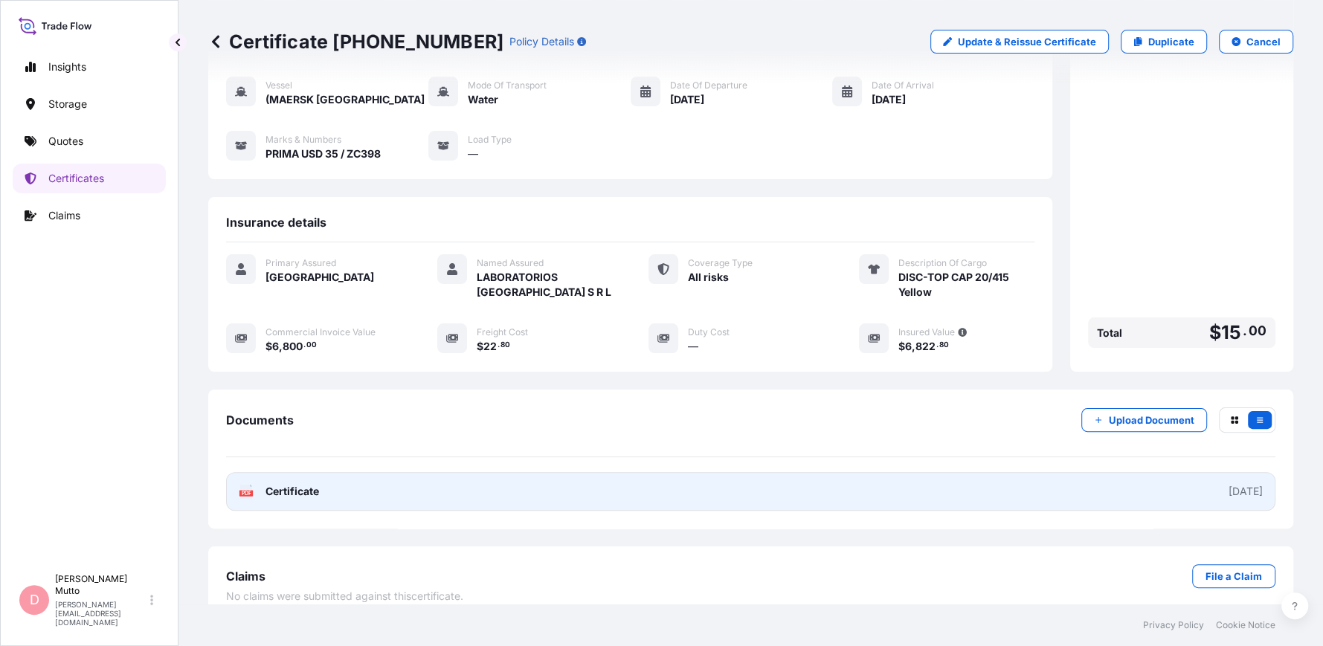
click at [282, 493] on link "PDF Certificate [DATE]" at bounding box center [750, 491] width 1049 height 39
